Goal: Task Accomplishment & Management: Use online tool/utility

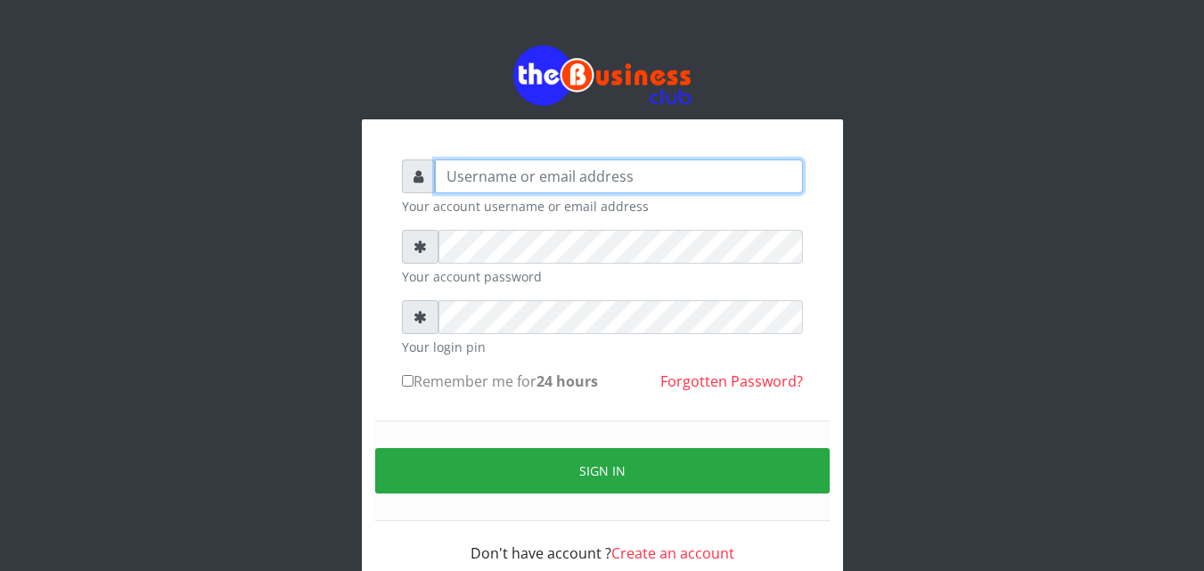
type input "[EMAIL_ADDRESS][DOMAIN_NAME]"
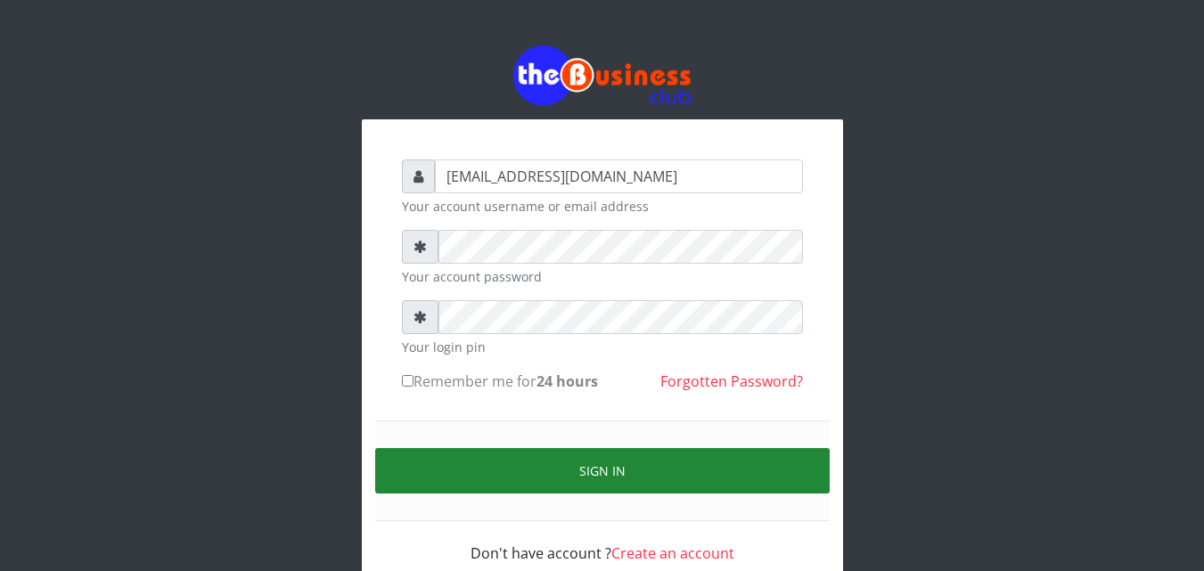
click at [581, 485] on button "Sign in" at bounding box center [602, 470] width 455 height 45
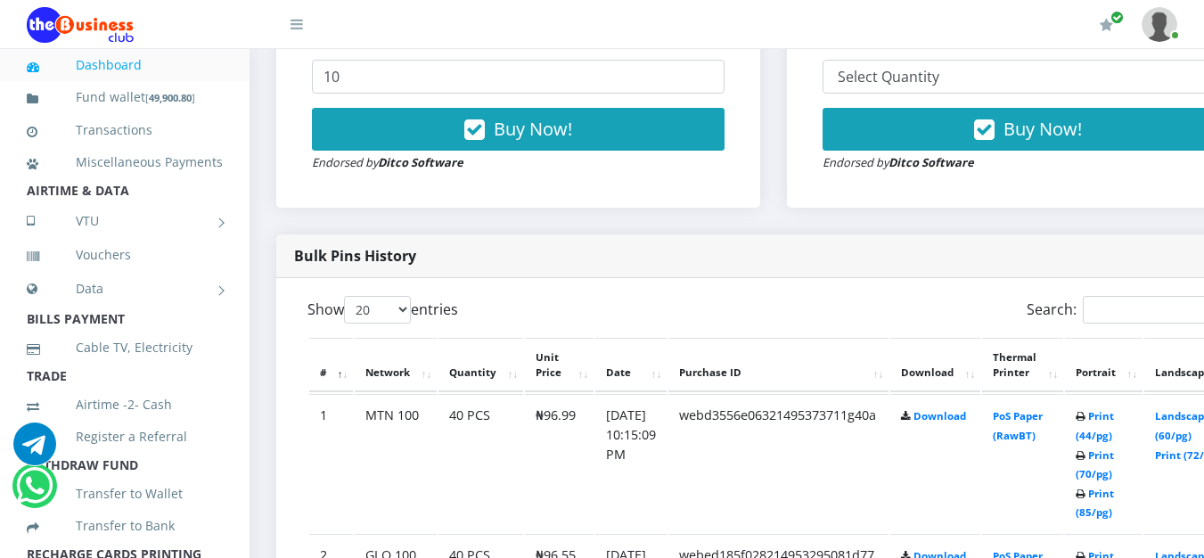
scroll to position [802, 0]
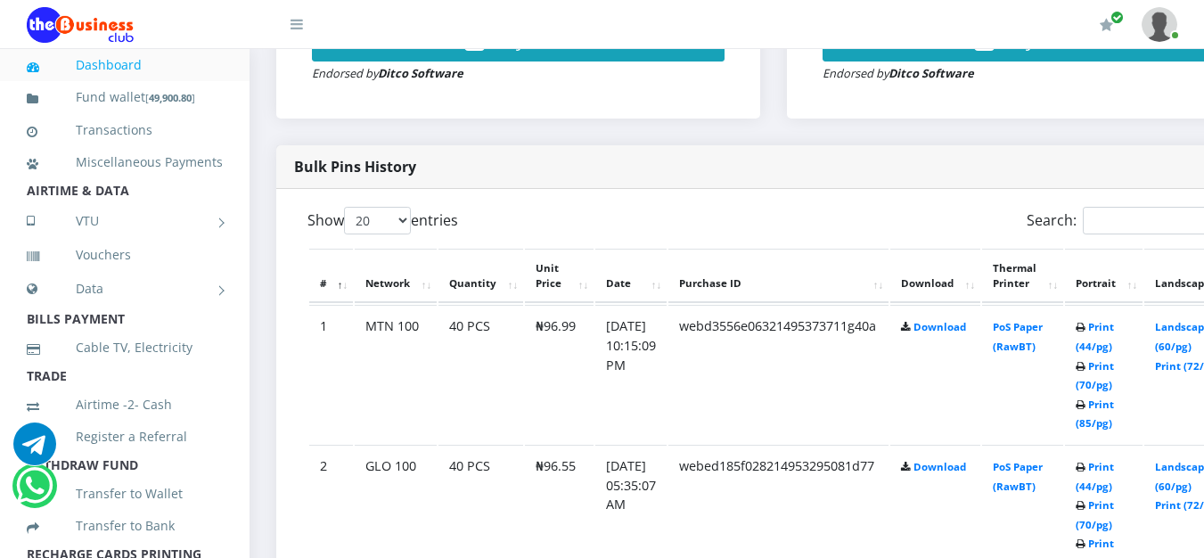
click at [1143, 329] on td "Print (44/pg) Print (70/pg) Print (85/pg)" at bounding box center [1104, 374] width 78 height 138
click at [1114, 331] on link "Print (44/pg)" at bounding box center [1095, 336] width 38 height 33
